Goal: Check status: Check status

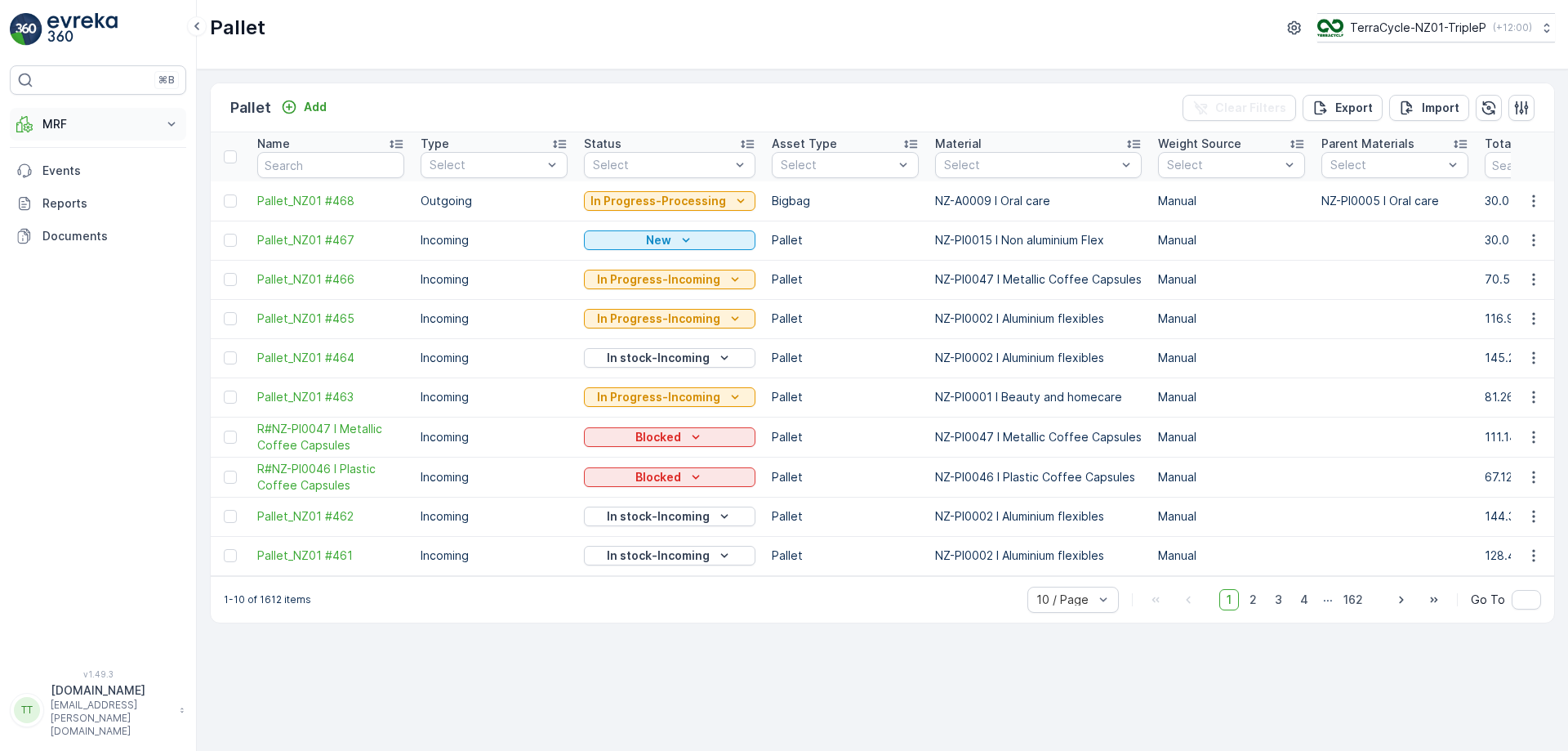
click at [137, 132] on p "MRF" at bounding box center [98, 124] width 111 height 17
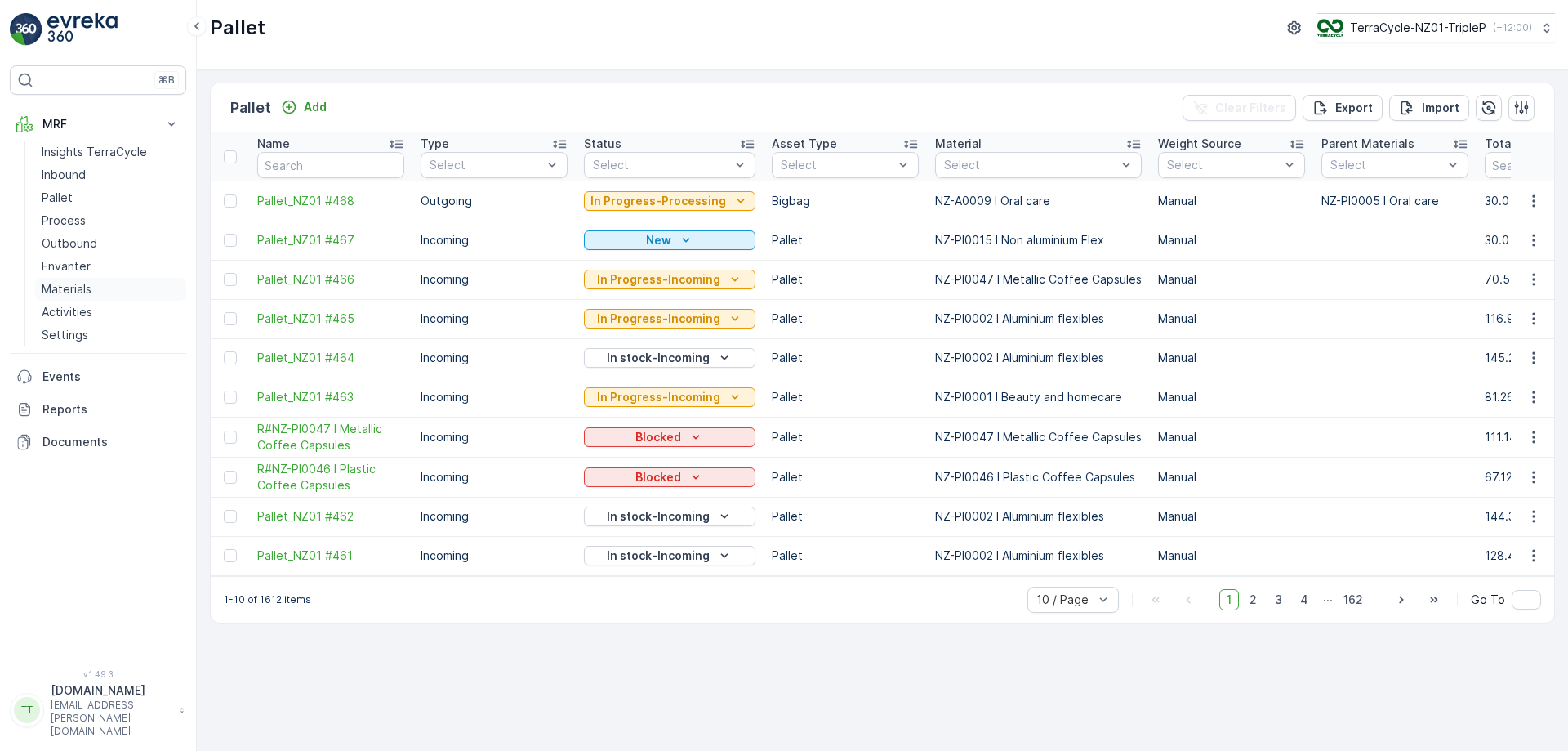
click at [85, 286] on p "Materials" at bounding box center [67, 290] width 50 height 17
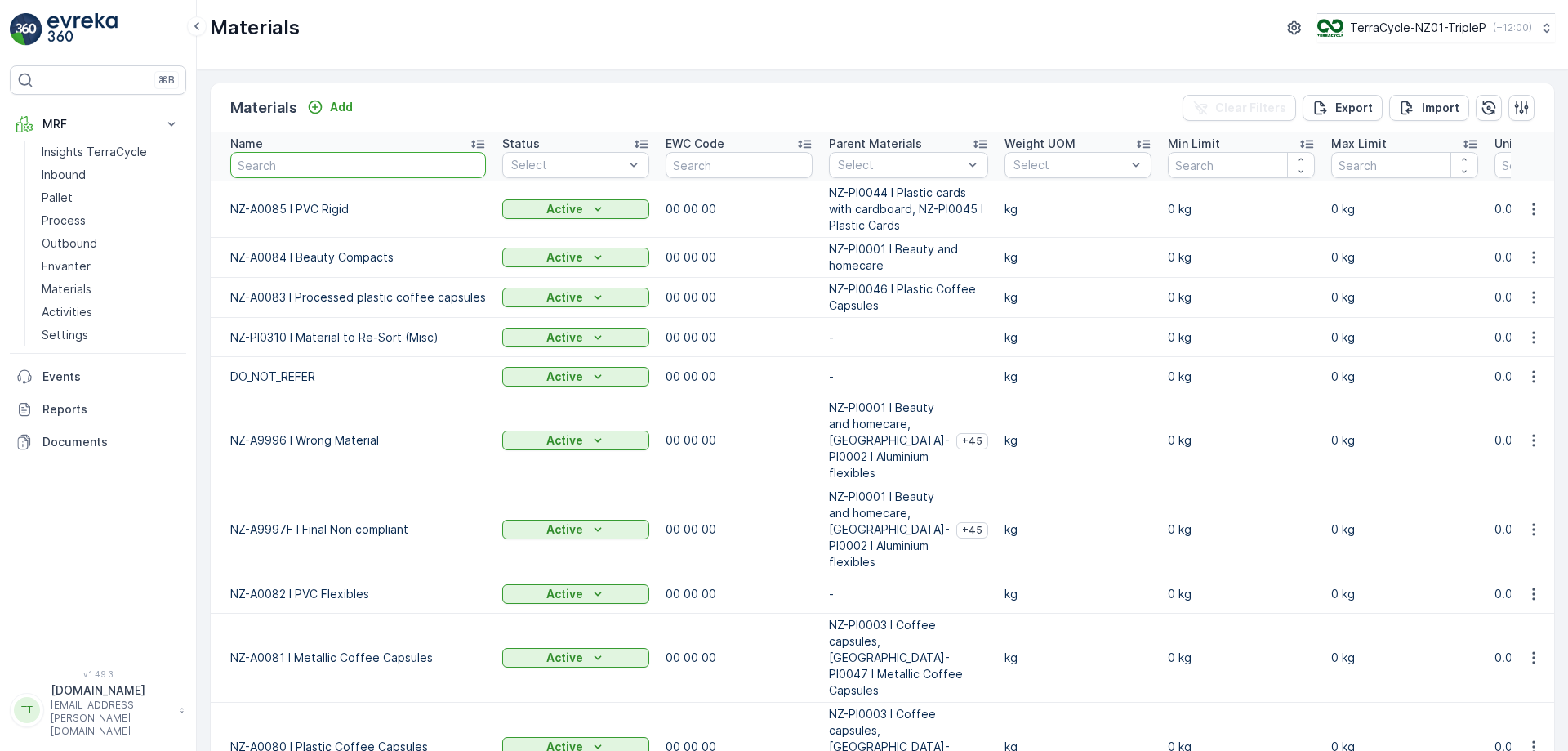
click at [296, 169] on input "text" at bounding box center [358, 164] width 255 height 26
type input "oral"
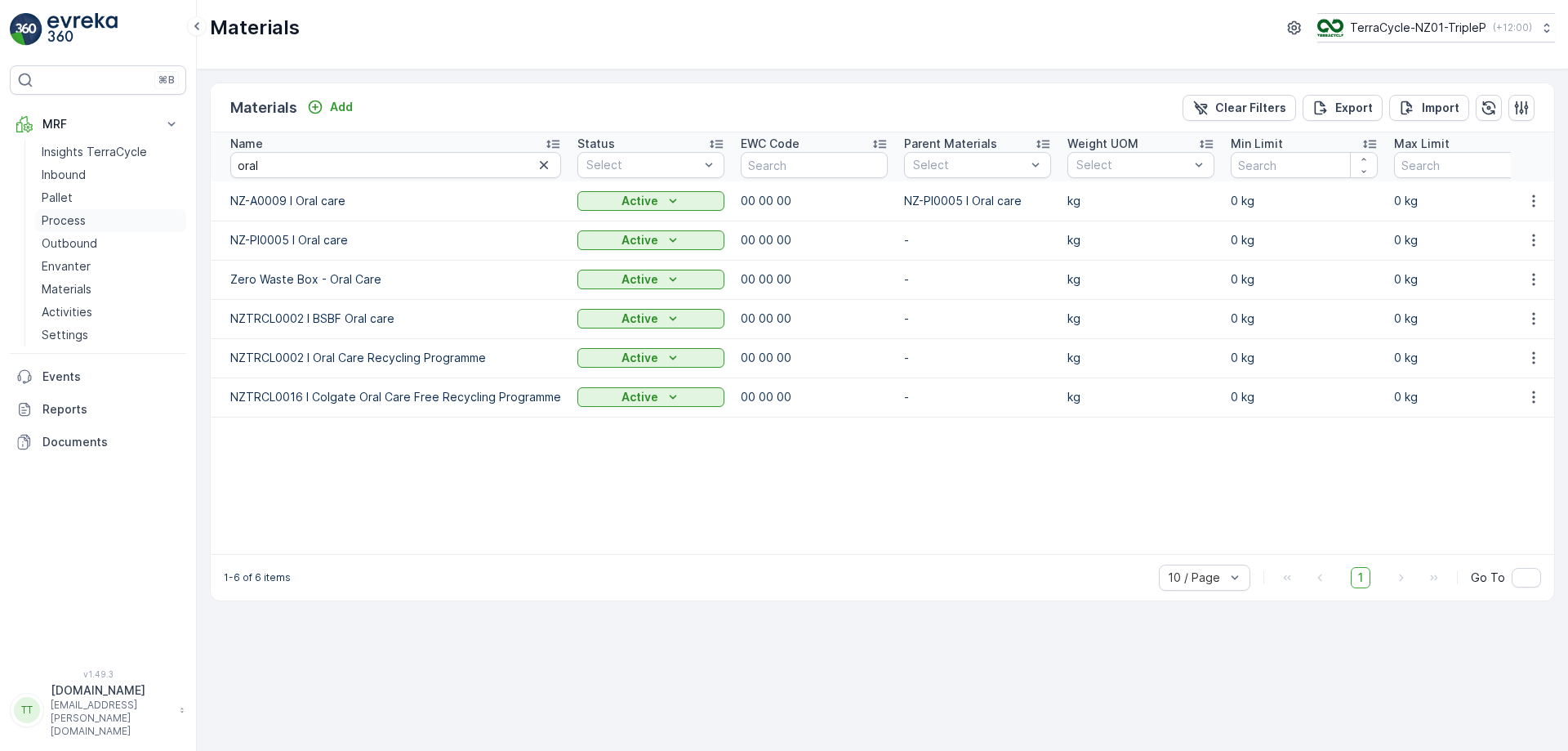
click at [58, 224] on p "Process" at bounding box center [63, 221] width 44 height 17
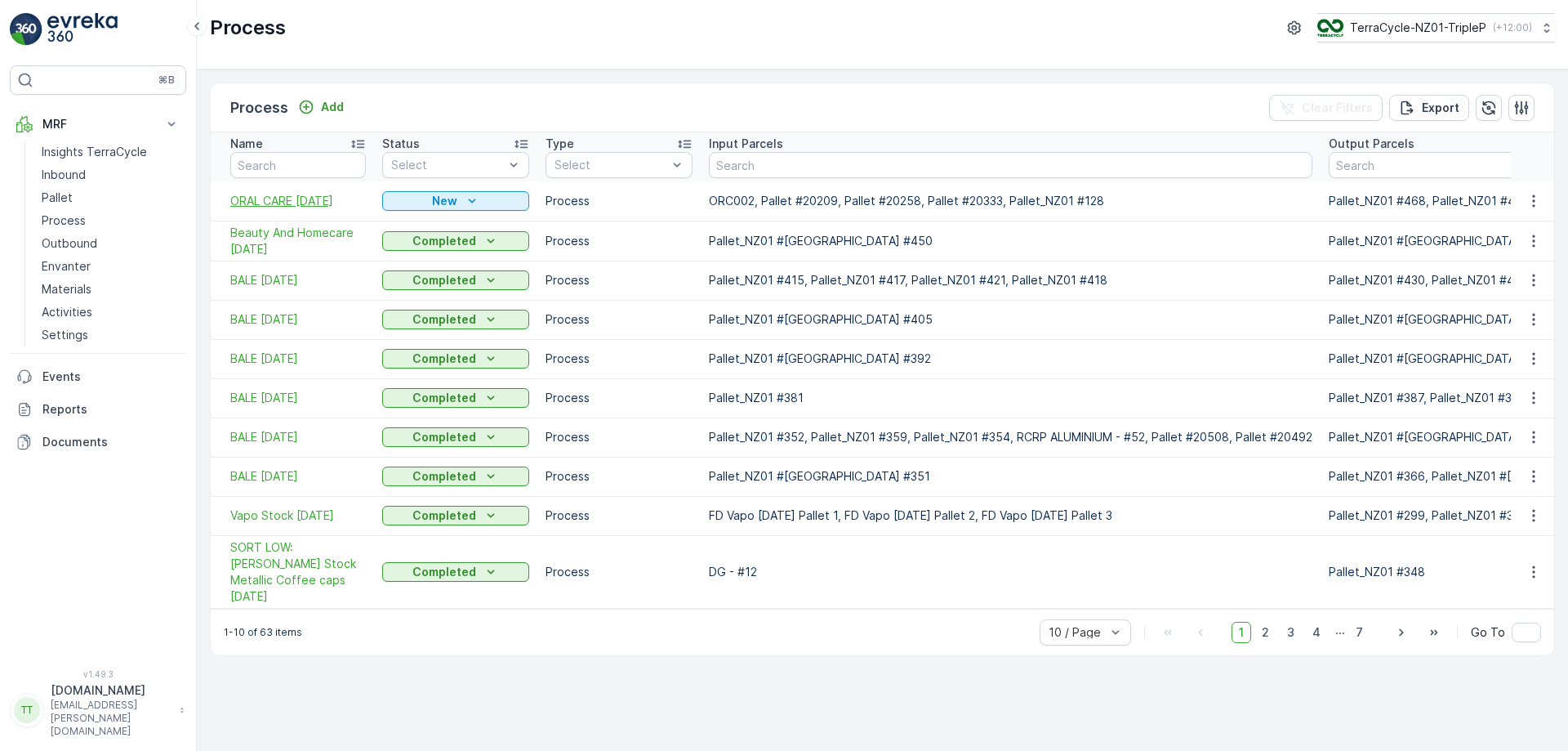
click at [276, 204] on span "ORAL CARE [DATE]" at bounding box center [298, 201] width 136 height 17
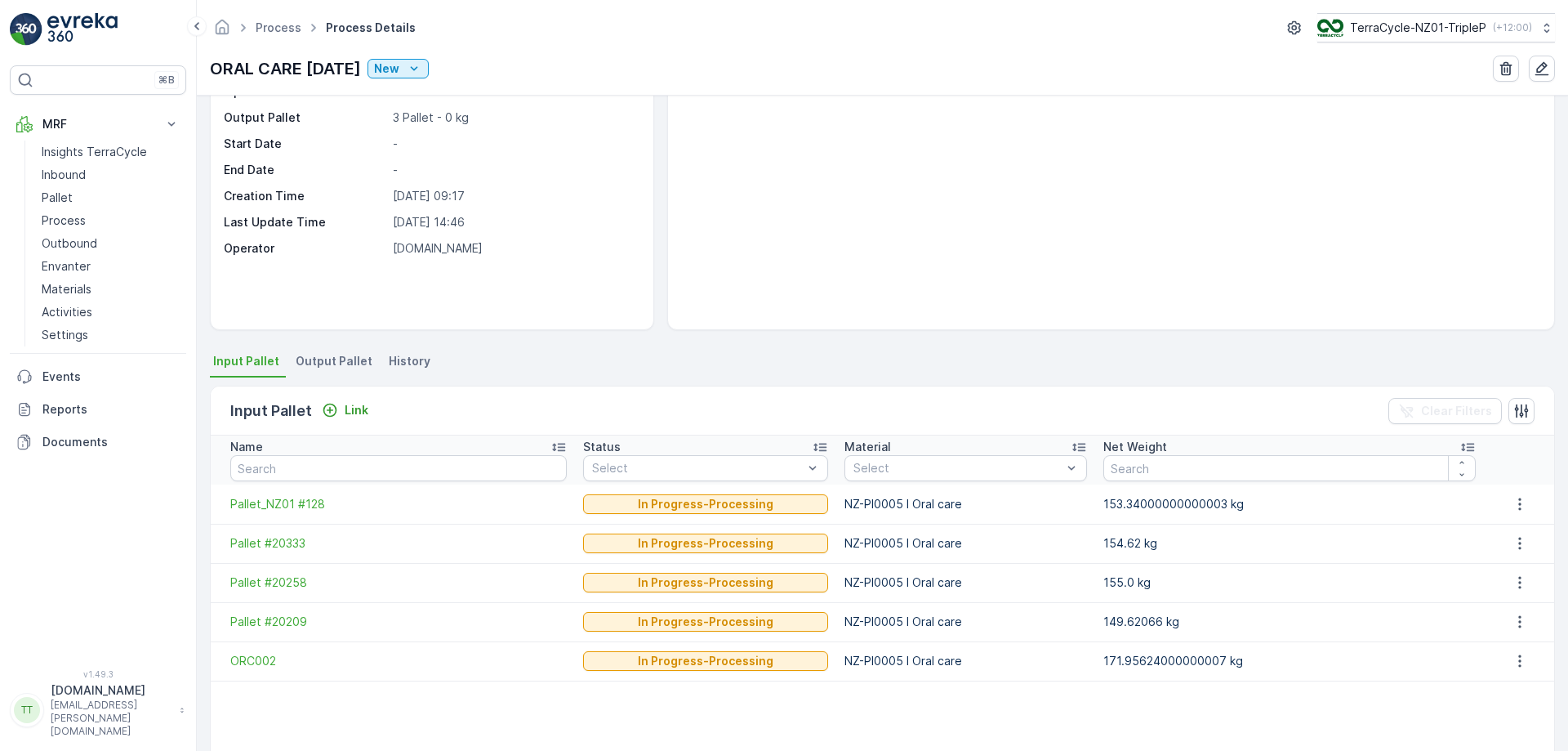
scroll to position [106, 0]
click at [348, 361] on span "Output Pallet" at bounding box center [334, 360] width 77 height 17
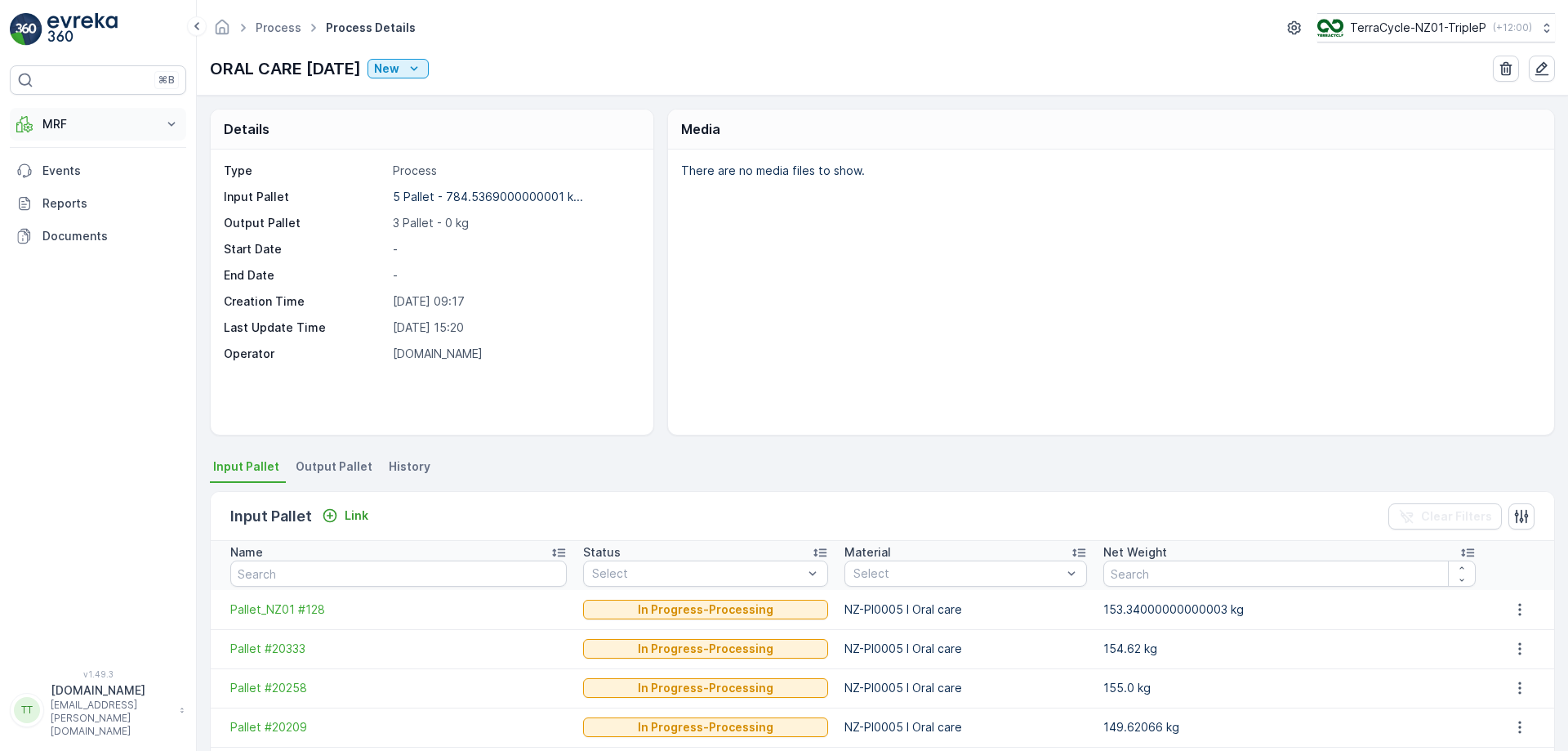
click at [94, 114] on button "MRF" at bounding box center [98, 123] width 176 height 33
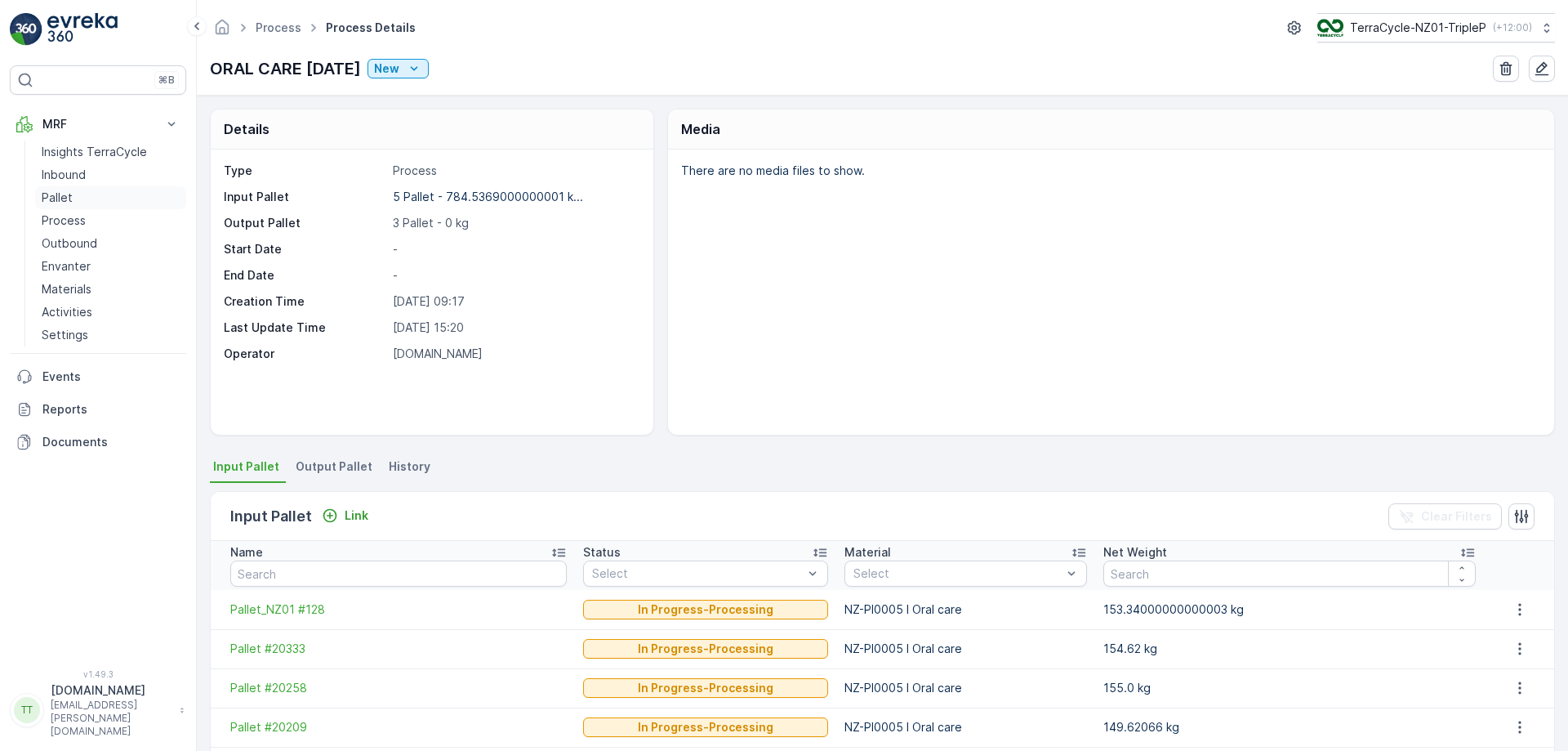
click at [93, 196] on link "Pallet" at bounding box center [110, 197] width 151 height 23
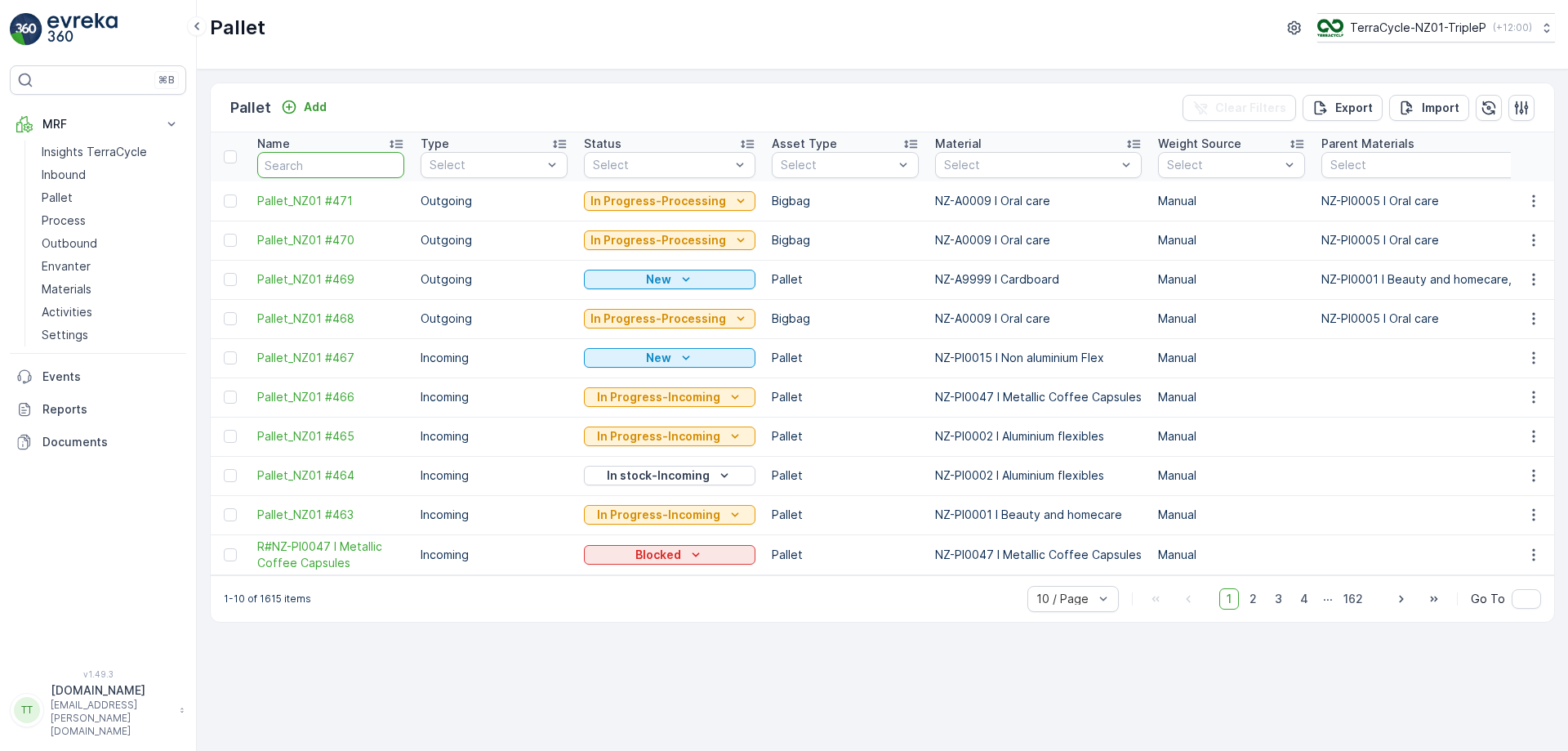
click at [325, 159] on input "text" at bounding box center [330, 164] width 147 height 26
paste input "Pallet_NZ01 #468"
type input "Pallet_NZ01 #468"
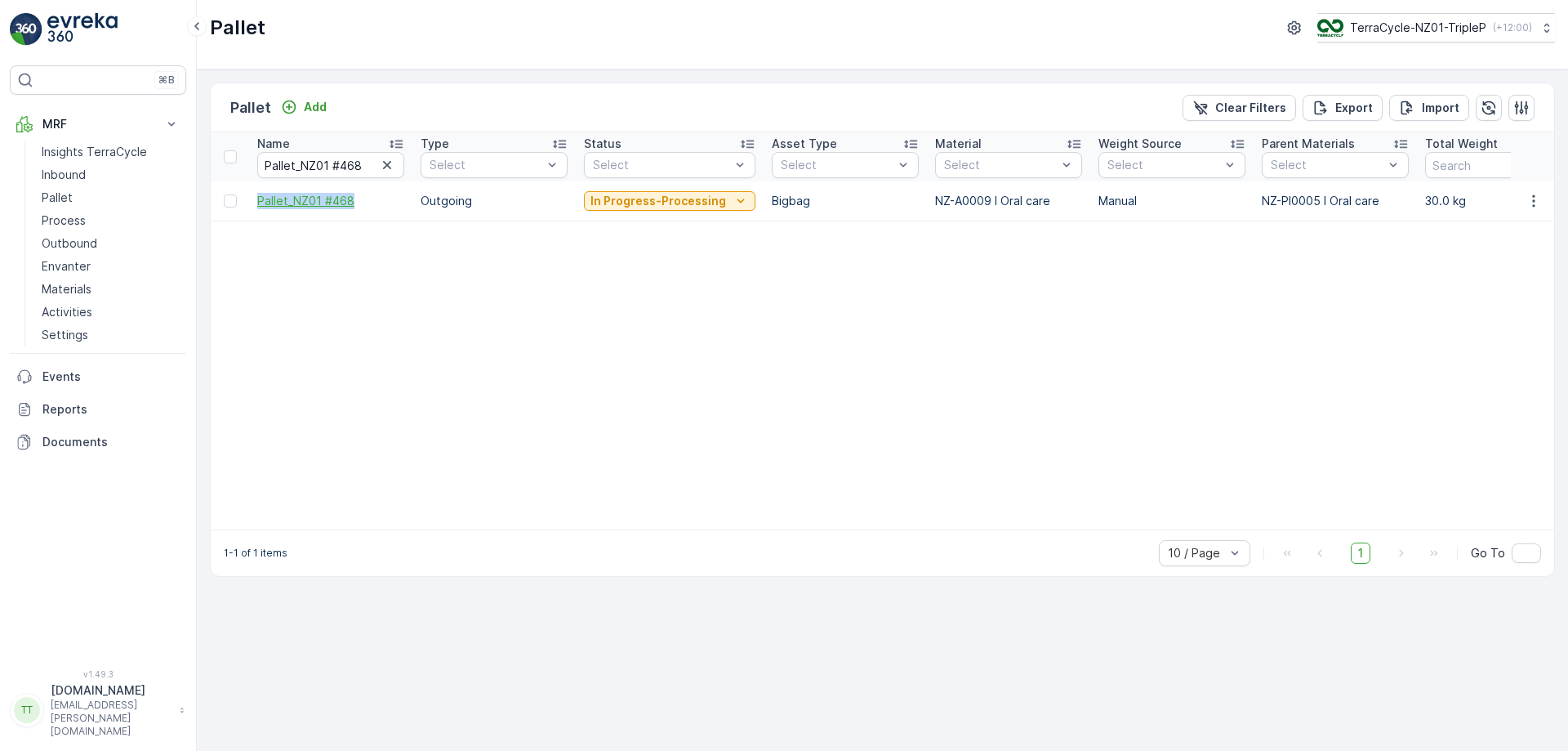
drag, startPoint x: 253, startPoint y: 199, endPoint x: 356, endPoint y: 204, distance: 103.1
click at [356, 204] on td "Pallet_NZ01 #468" at bounding box center [331, 200] width 163 height 39
copy span "Pallet_NZ01 #468"
